Goal: Transaction & Acquisition: Book appointment/travel/reservation

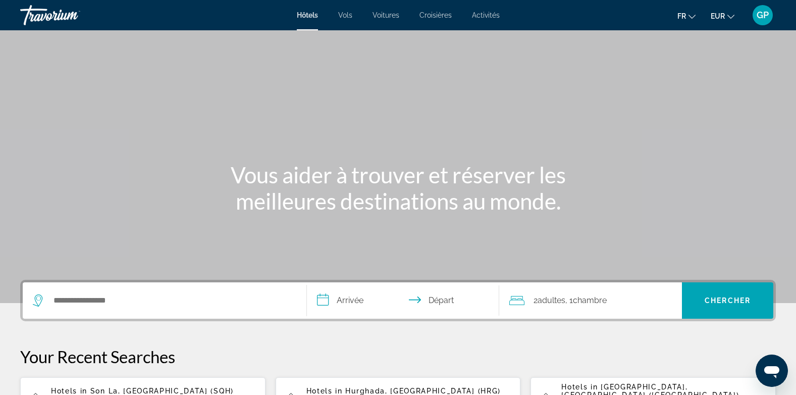
click at [485, 14] on span "Activités" at bounding box center [486, 15] width 28 height 8
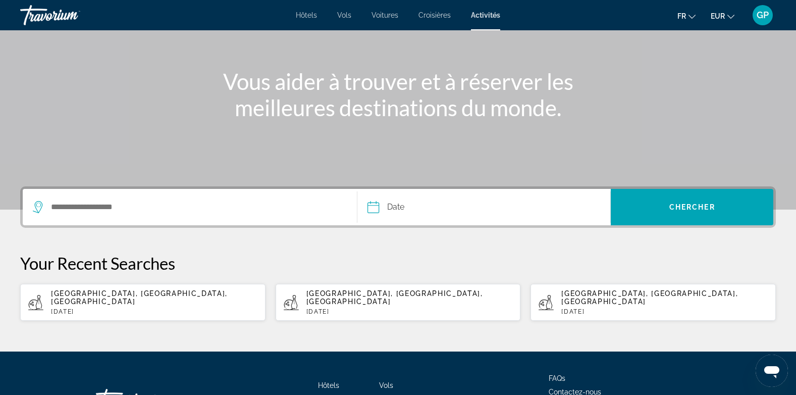
scroll to position [101, 0]
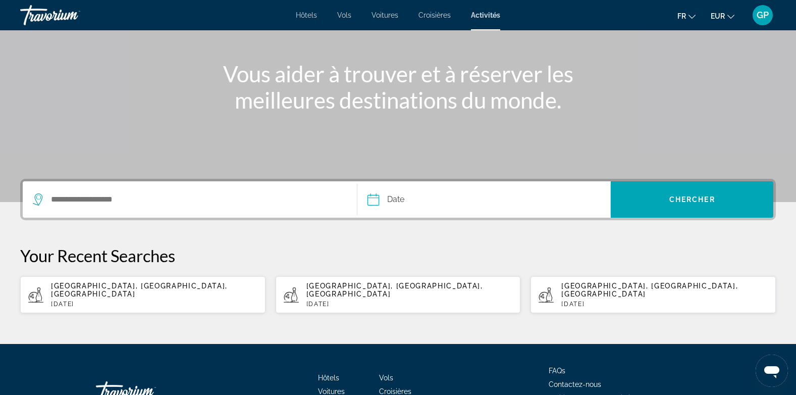
click at [105, 300] on p "[DATE]" at bounding box center [154, 303] width 206 height 7
type input "**********"
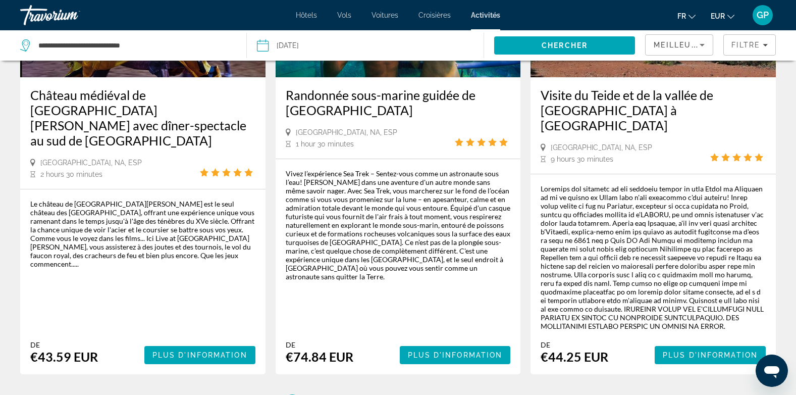
scroll to position [1513, 0]
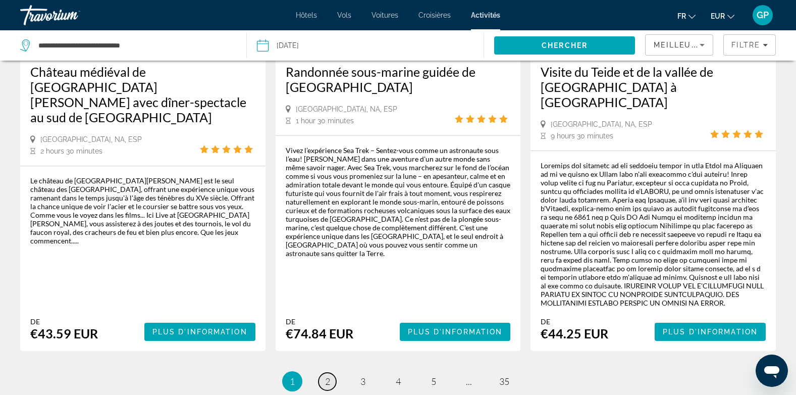
click at [327, 375] on span "2" at bounding box center [327, 380] width 5 height 11
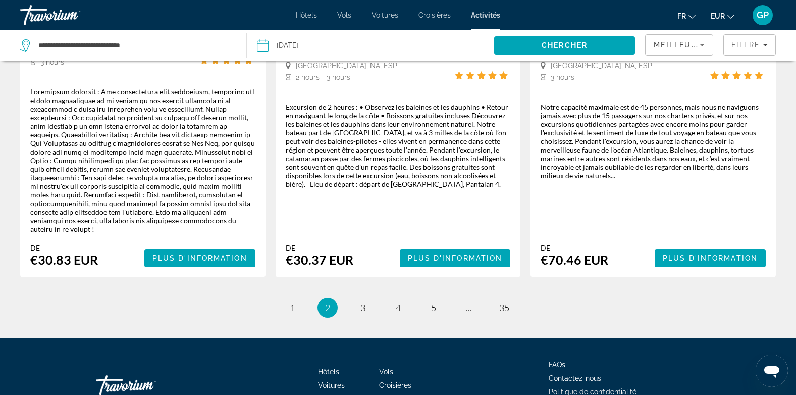
scroll to position [1665, 0]
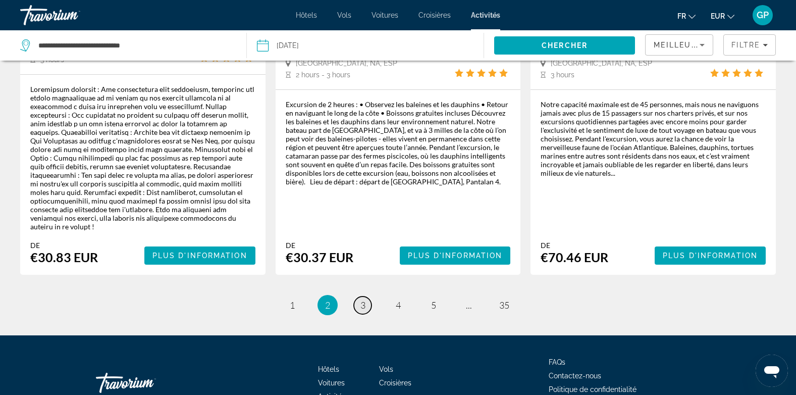
click at [364, 299] on span "3" at bounding box center [362, 304] width 5 height 11
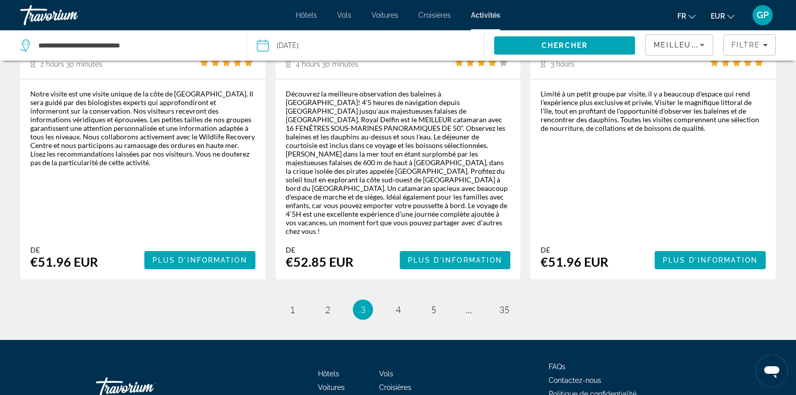
scroll to position [1656, 0]
